Goal: Task Accomplishment & Management: Manage account settings

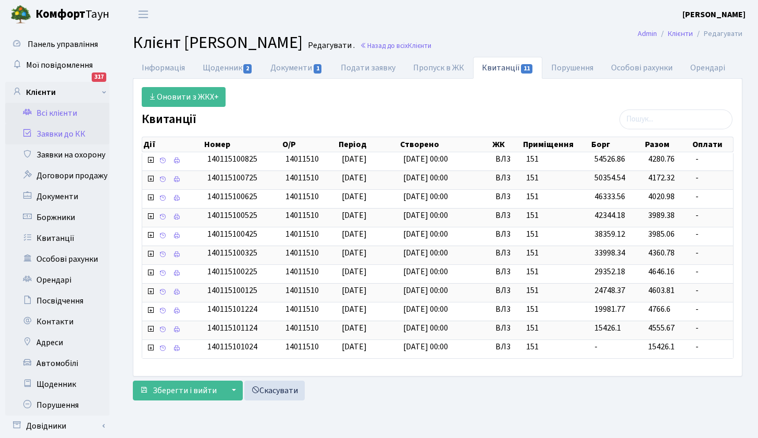
click at [63, 136] on link "Заявки до КК" at bounding box center [57, 133] width 104 height 21
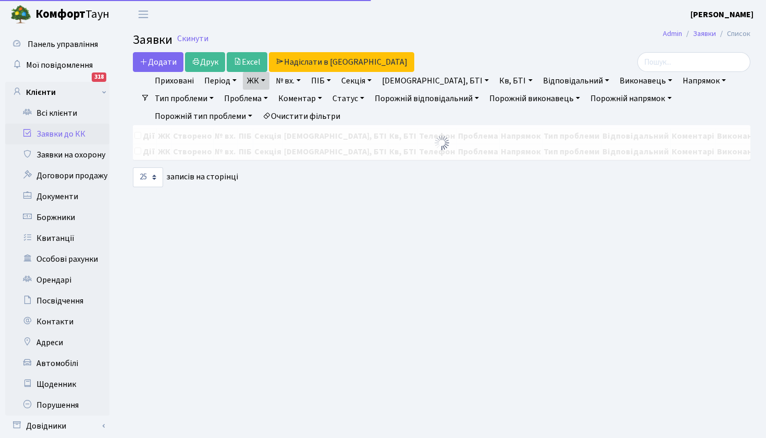
select select "25"
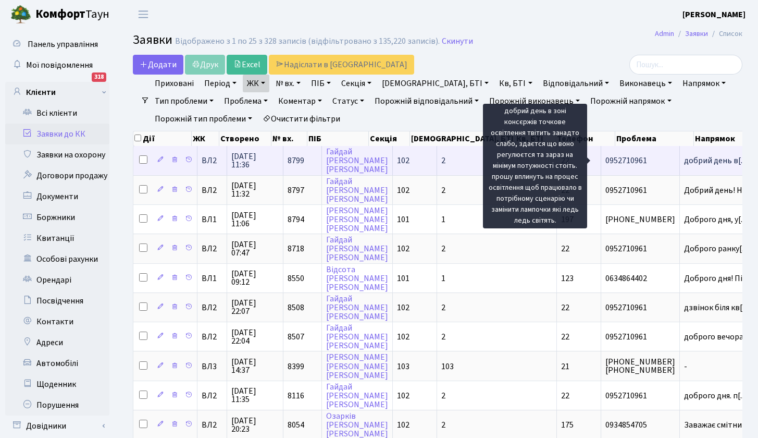
click at [684, 161] on span "добрий день в[...]" at bounding box center [716, 160] width 65 height 11
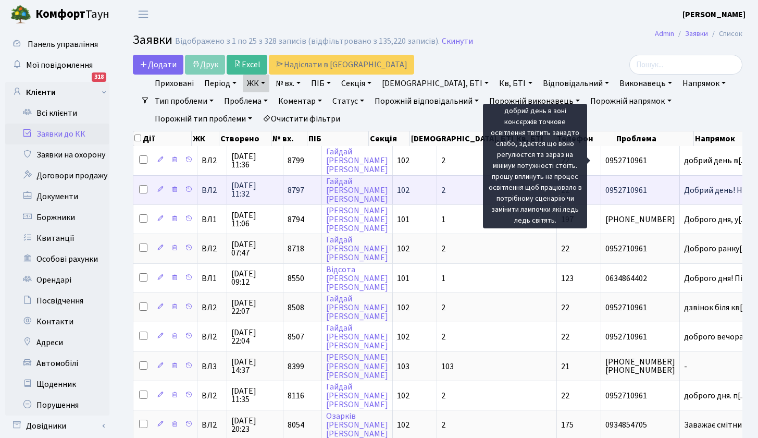
click at [468, 193] on td "2" at bounding box center [497, 189] width 120 height 29
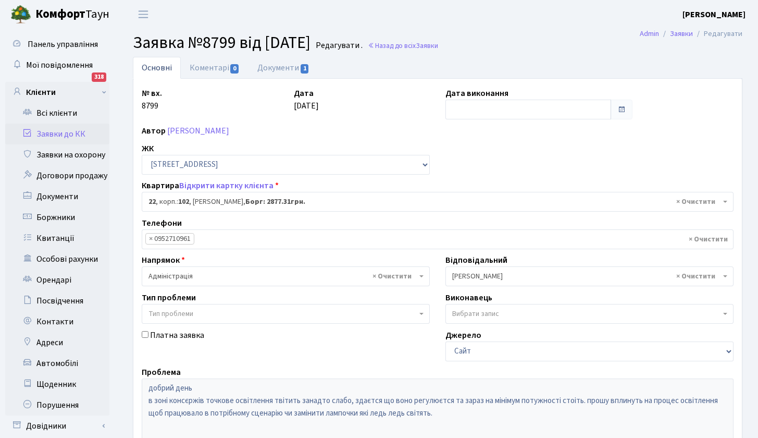
select select "38005"
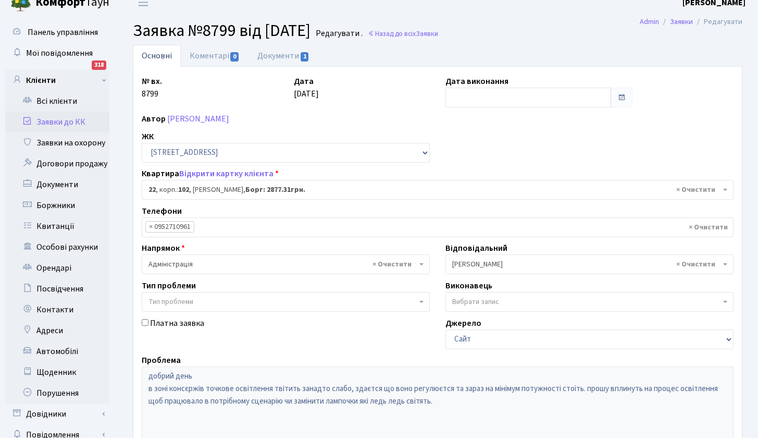
scroll to position [103, 0]
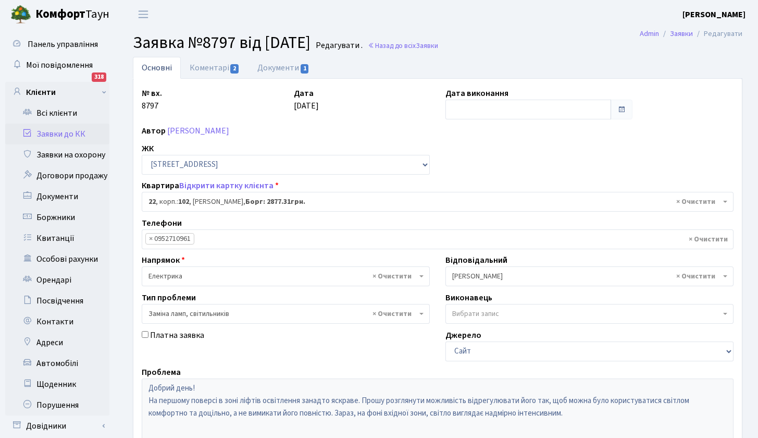
select select "38005"
select select "40"
click at [214, 69] on link "Коментарі 2" at bounding box center [215, 67] width 68 height 21
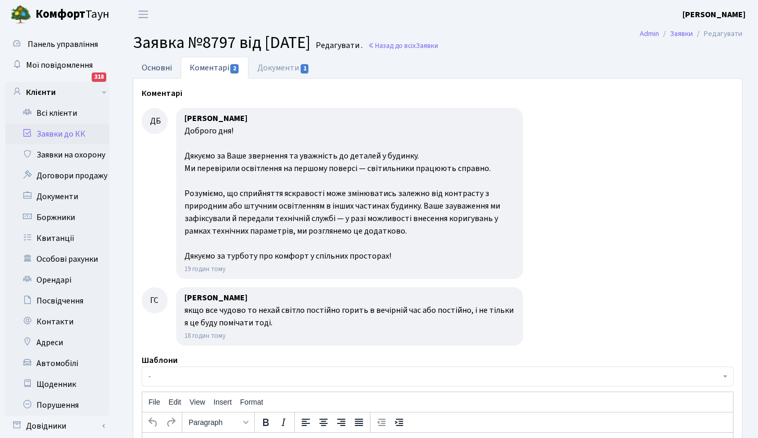
click at [157, 63] on link "Основні" at bounding box center [157, 67] width 48 height 21
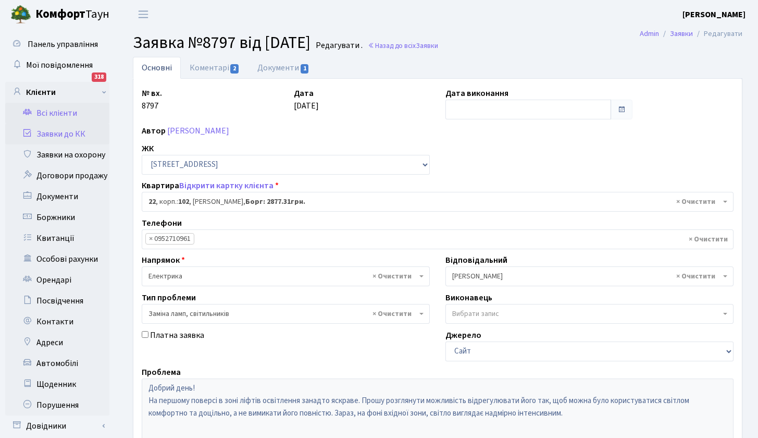
click at [53, 109] on link "Всі клієнти" at bounding box center [57, 113] width 104 height 21
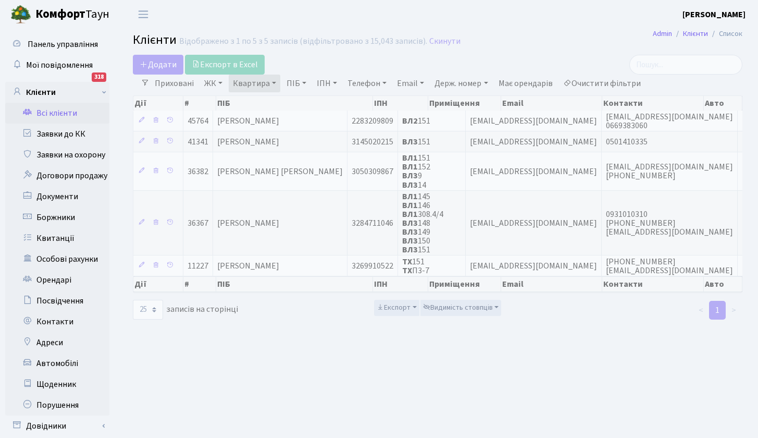
select select "25"
click at [255, 79] on link "Квартира" at bounding box center [255, 84] width 52 height 18
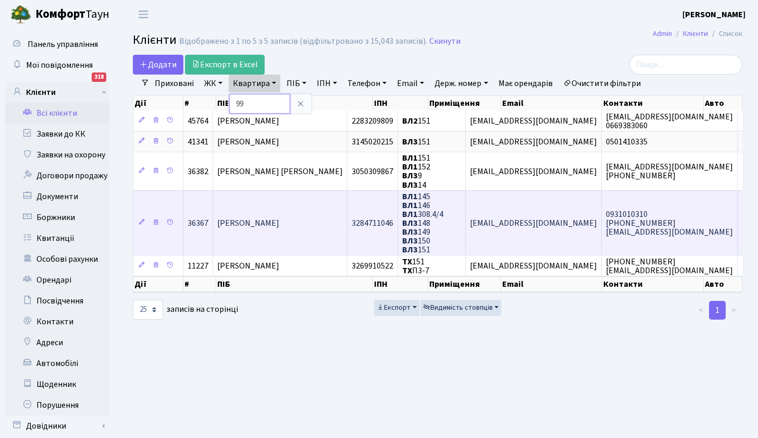
type input "99"
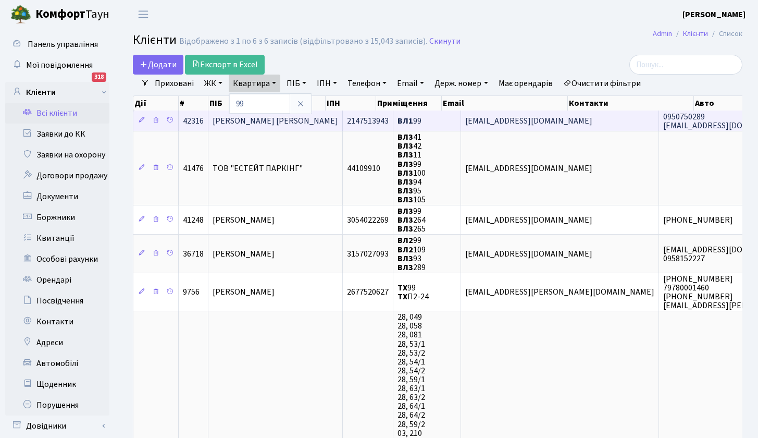
click at [255, 121] on span "[PERSON_NAME] [PERSON_NAME]" at bounding box center [276, 120] width 126 height 11
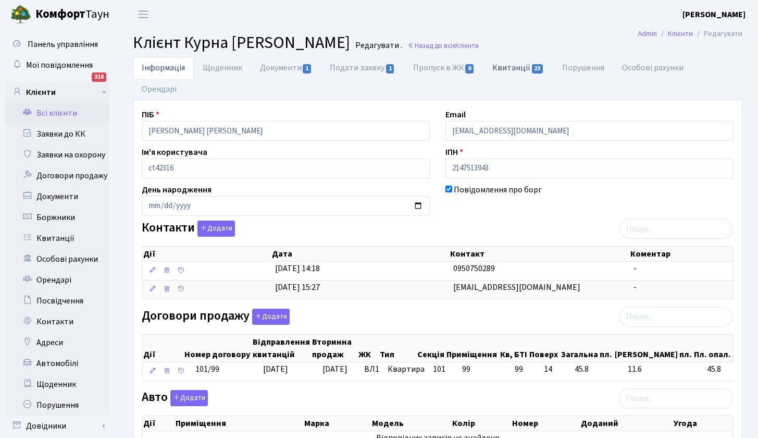
click at [509, 68] on link "Квитанції 23" at bounding box center [518, 67] width 69 height 21
select select "25"
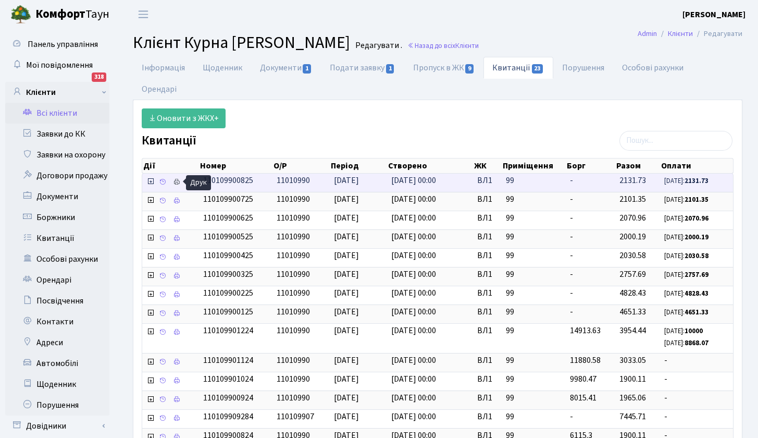
click at [178, 181] on icon at bounding box center [176, 181] width 7 height 7
